Goal: Communication & Community: Answer question/provide support

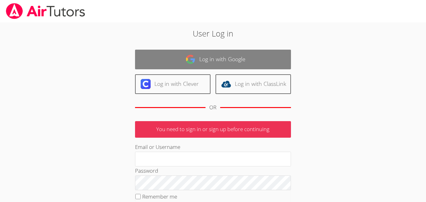
click at [189, 58] on img at bounding box center [191, 59] width 10 height 10
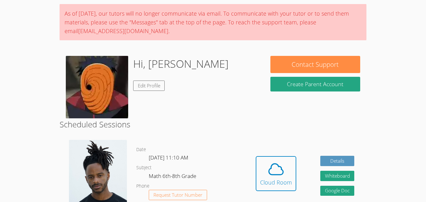
scroll to position [45, 0]
click at [270, 180] on div "Cloud Room" at bounding box center [276, 182] width 32 height 9
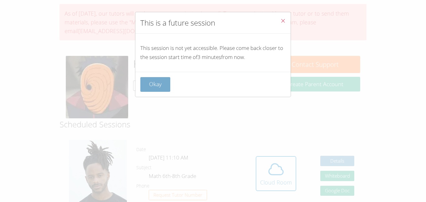
click at [153, 81] on button "Okay" at bounding box center [155, 84] width 30 height 15
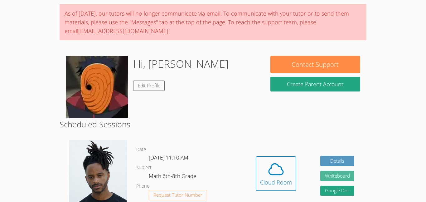
click at [344, 174] on button "Whiteboard" at bounding box center [337, 176] width 34 height 10
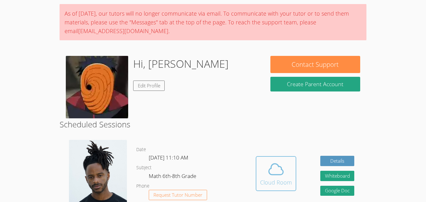
click at [277, 167] on icon at bounding box center [275, 168] width 17 height 17
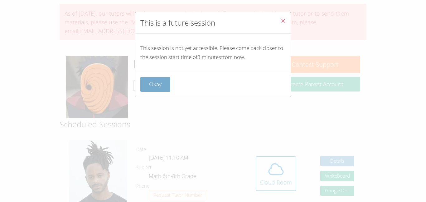
click at [159, 91] on button "Okay" at bounding box center [155, 84] width 30 height 15
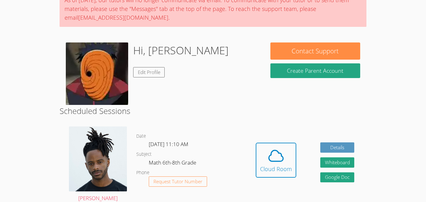
scroll to position [59, 0]
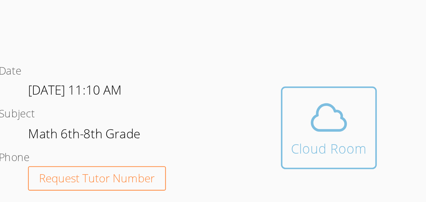
click at [276, 168] on div "Cloud Room" at bounding box center [276, 168] width 32 height 9
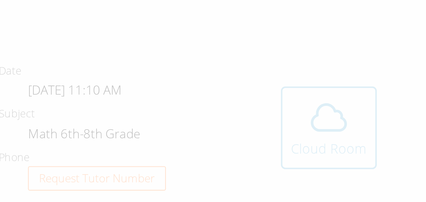
click at [276, 168] on div "This is a future session This session is not yet accessible. Please come back c…" at bounding box center [213, 101] width 426 height 202
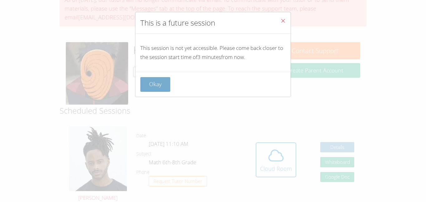
click at [151, 87] on button "Okay" at bounding box center [155, 84] width 30 height 15
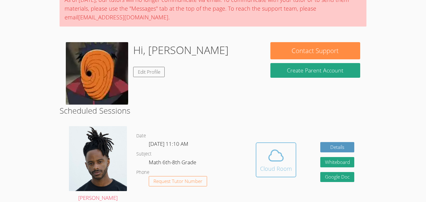
click at [270, 153] on icon at bounding box center [275, 155] width 17 height 17
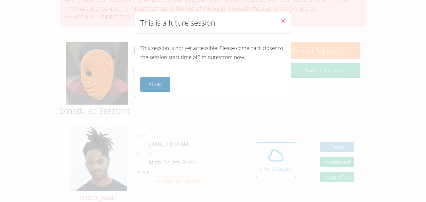
click at [156, 88] on button "Okay" at bounding box center [155, 84] width 30 height 15
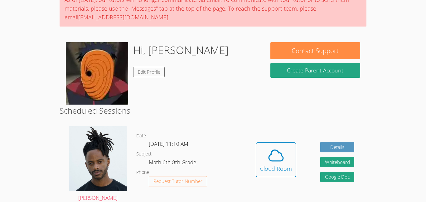
click at [255, 155] on div "Hidden Cloud Room Details Whiteboard Hidden Google Doc" at bounding box center [305, 164] width 123 height 86
click at [261, 156] on span at bounding box center [276, 155] width 32 height 17
click at [276, 148] on icon at bounding box center [275, 155] width 17 height 17
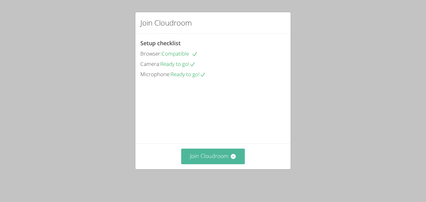
click at [219, 162] on button "Join Cloudroom" at bounding box center [213, 156] width 64 height 15
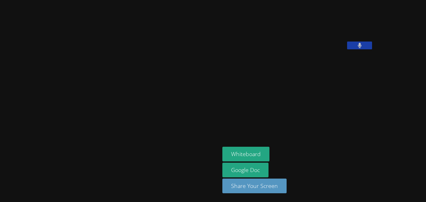
click at [347, 49] on button at bounding box center [359, 45] width 25 height 8
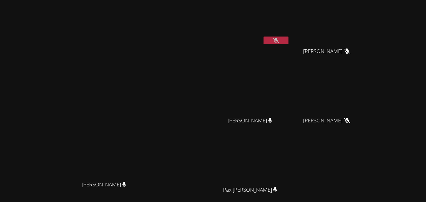
scroll to position [61, 0]
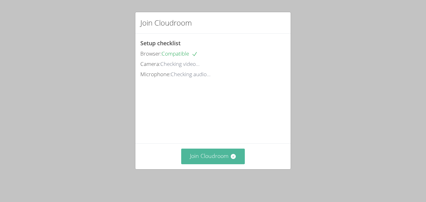
click at [227, 161] on button "Join Cloudroom" at bounding box center [213, 156] width 64 height 15
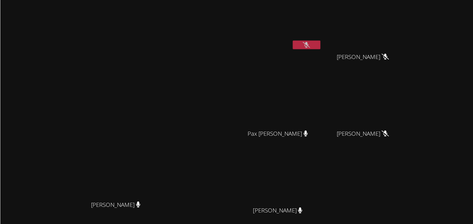
scroll to position [61, 0]
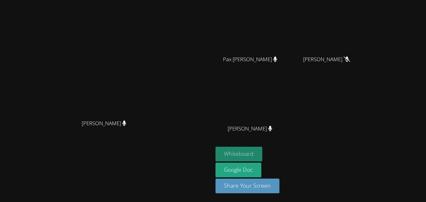
click at [263, 158] on button "Whiteboard" at bounding box center [239, 154] width 47 height 15
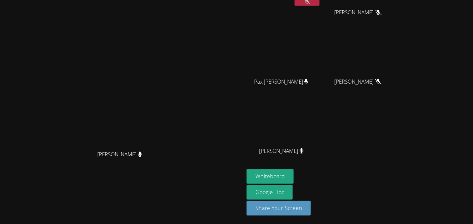
scroll to position [0, 0]
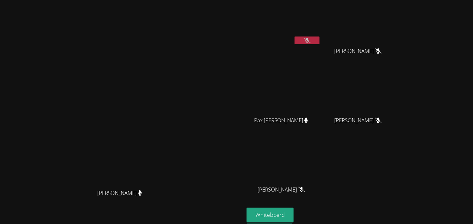
click at [76, 90] on video at bounding box center [123, 118] width 94 height 135
click at [98, 54] on video at bounding box center [123, 118] width 94 height 135
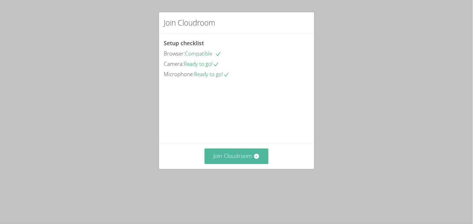
click at [232, 164] on button "Join Cloudroom" at bounding box center [237, 156] width 64 height 15
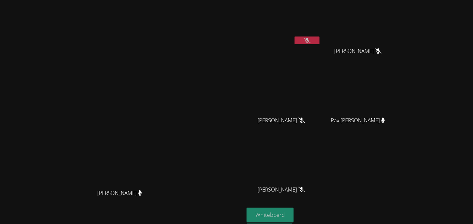
click at [294, 212] on button "Whiteboard" at bounding box center [270, 215] width 47 height 15
click at [102, 33] on div "[PERSON_NAME] [PERSON_NAME]" at bounding box center [121, 131] width 239 height 258
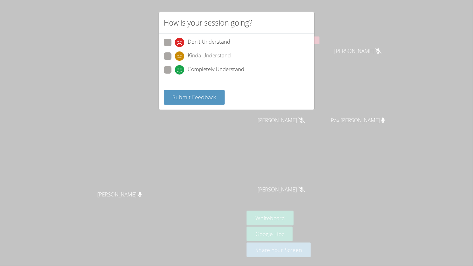
click at [175, 75] on span at bounding box center [175, 75] width 0 height 0
click at [175, 70] on input "Completely Understand" at bounding box center [177, 68] width 5 height 5
radio input "true"
click at [176, 93] on span "Submit Feedback" at bounding box center [195, 96] width 44 height 7
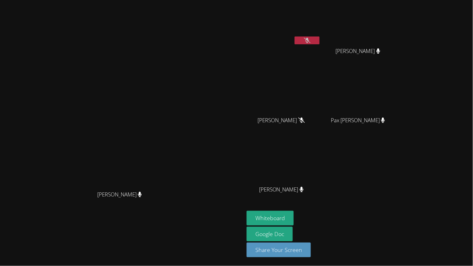
click at [311, 41] on icon at bounding box center [307, 40] width 7 height 5
click at [320, 40] on button at bounding box center [307, 41] width 25 height 8
click at [76, 81] on video at bounding box center [123, 120] width 94 height 135
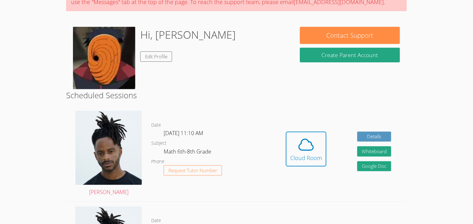
scroll to position [66, 0]
